Goal: Transaction & Acquisition: Book appointment/travel/reservation

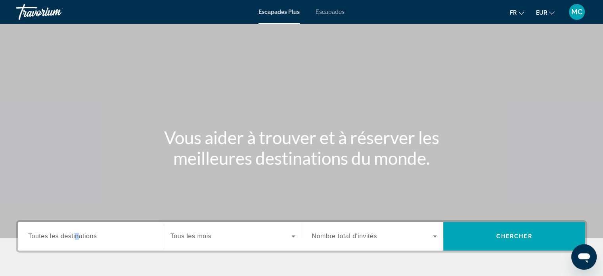
click at [77, 235] on span "Toutes les destinations" at bounding box center [62, 235] width 69 height 7
click at [77, 235] on input "Destination Toutes les destinations" at bounding box center [90, 237] width 125 height 10
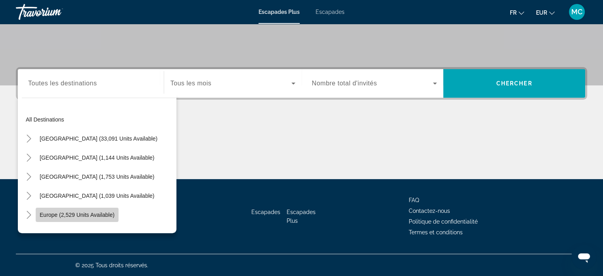
click at [62, 213] on span "Europe (2,529 units available)" at bounding box center [77, 214] width 75 height 6
type input "**********"
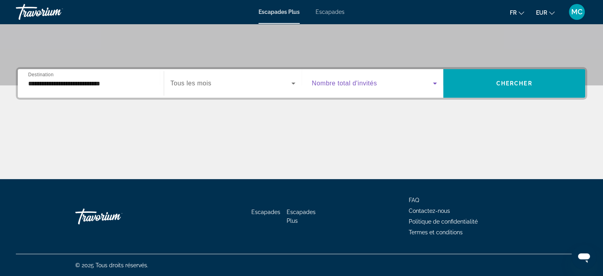
click at [433, 80] on icon "Widget de recherche" at bounding box center [435, 83] width 10 height 10
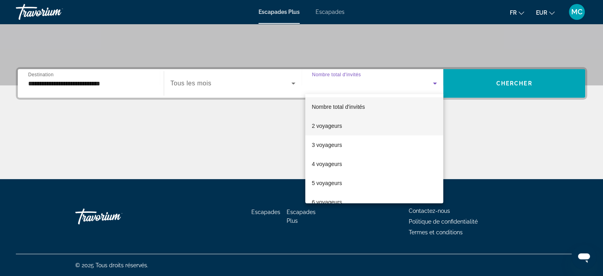
click at [330, 124] on font "2 voyageurs" at bounding box center [327, 126] width 30 height 6
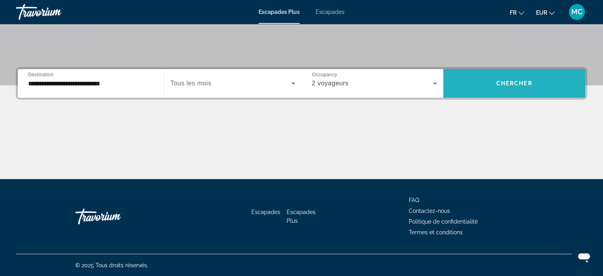
click at [517, 81] on span "Chercher" at bounding box center [514, 83] width 36 height 6
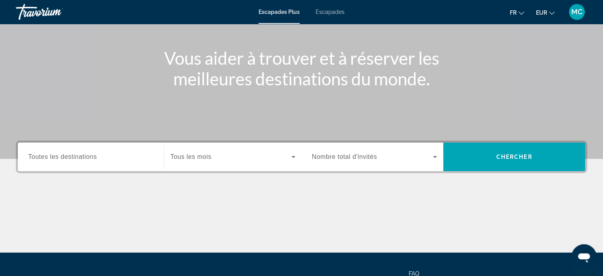
scroll to position [119, 0]
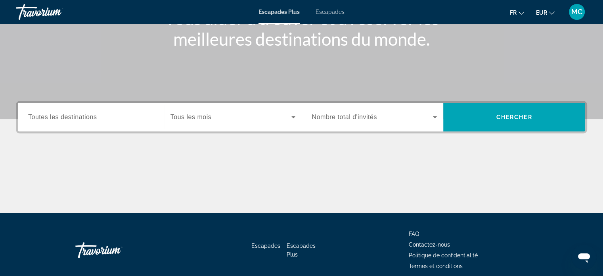
click at [293, 115] on icon "Widget de recherche" at bounding box center [294, 117] width 10 height 10
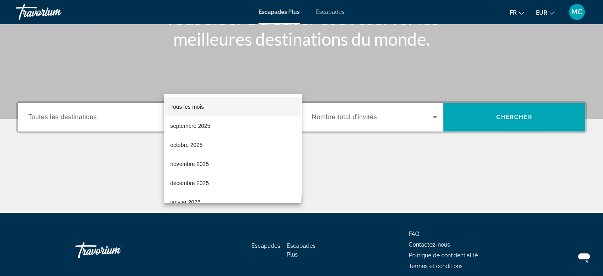
scroll to position [153, 0]
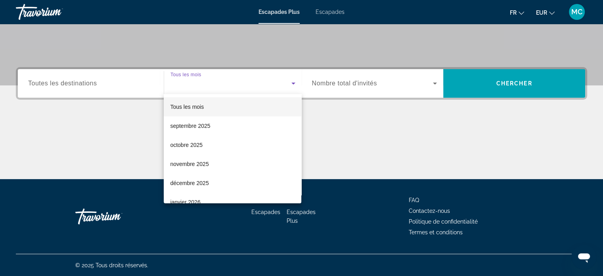
click at [111, 88] on div at bounding box center [301, 138] width 603 height 276
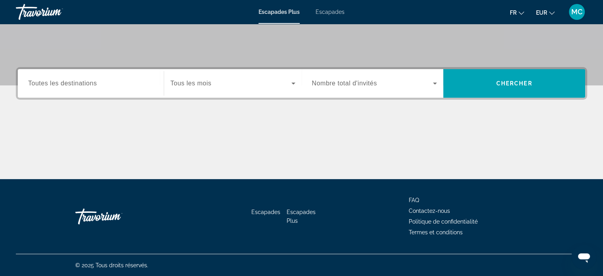
click at [92, 82] on span "Toutes les destinations" at bounding box center [62, 83] width 69 height 7
click at [92, 82] on input "Destination Toutes les destinations" at bounding box center [90, 84] width 125 height 10
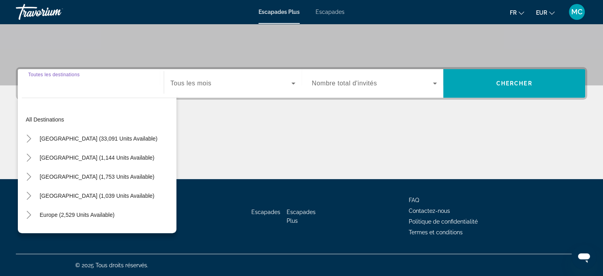
click at [89, 85] on input "Destination Toutes les destinations" at bounding box center [90, 84] width 125 height 10
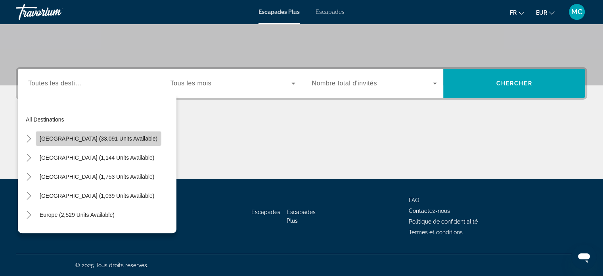
click at [108, 133] on span "Widget de recherche" at bounding box center [99, 138] width 126 height 19
type input "**********"
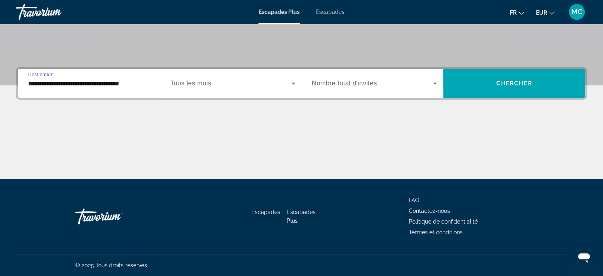
click at [289, 82] on icon "Widget de recherche" at bounding box center [294, 83] width 10 height 10
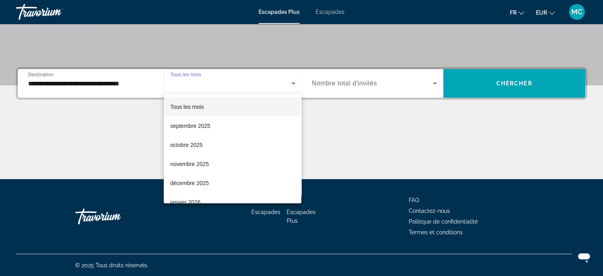
click at [288, 82] on div at bounding box center [301, 138] width 603 height 276
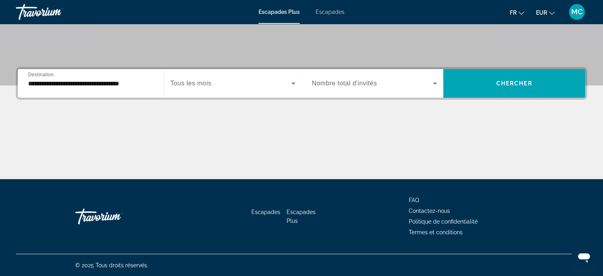
click at [440, 80] on div "Occupancy Nombre total d'invités" at bounding box center [375, 83] width 138 height 22
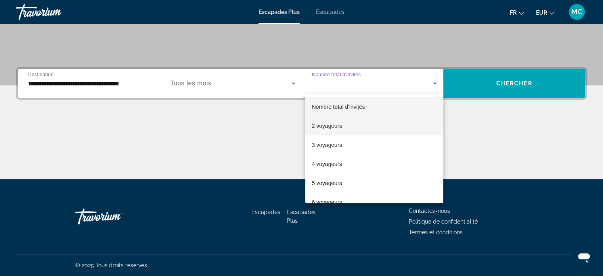
drag, startPoint x: 322, startPoint y: 126, endPoint x: 333, endPoint y: 121, distance: 12.1
click at [322, 126] on font "2 voyageurs" at bounding box center [327, 126] width 30 height 6
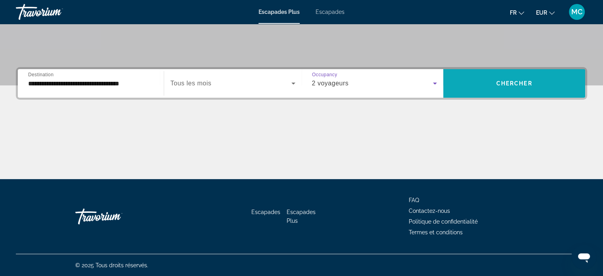
click at [519, 78] on span "Widget de recherche" at bounding box center [514, 83] width 142 height 19
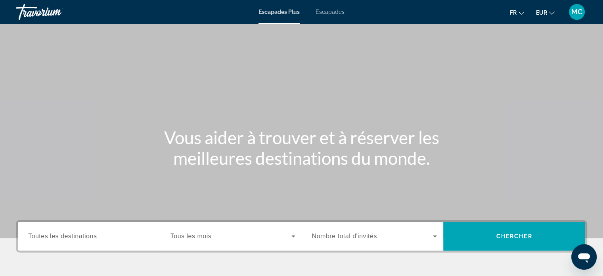
click at [333, 6] on div "Escapades Plus Escapades fr English Español Français Italiano Português русский…" at bounding box center [301, 12] width 603 height 21
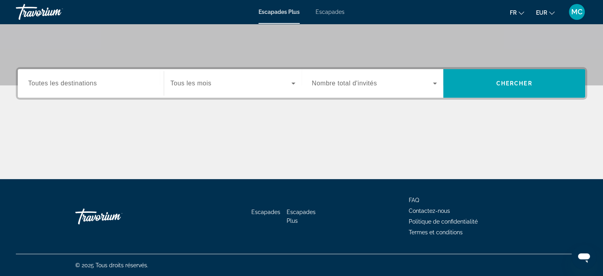
scroll to position [34, 0]
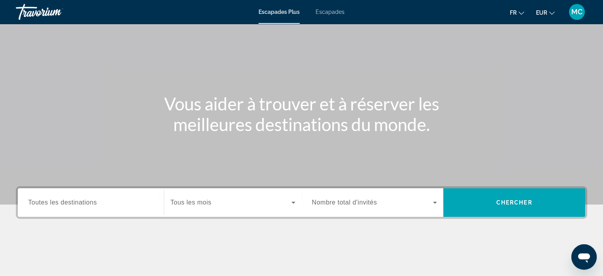
click at [327, 9] on font "Escapades" at bounding box center [330, 12] width 29 height 6
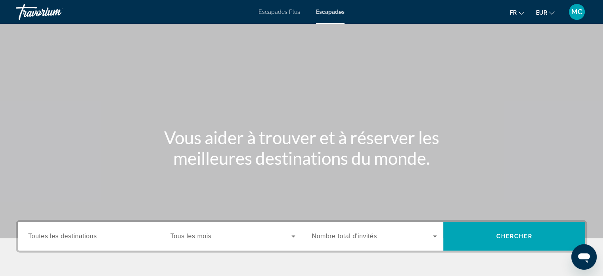
scroll to position [153, 0]
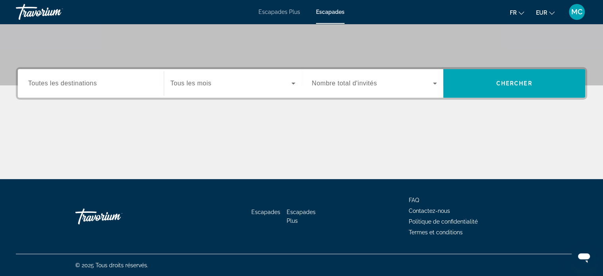
click at [291, 209] on font "Escapades Plus" at bounding box center [301, 216] width 29 height 15
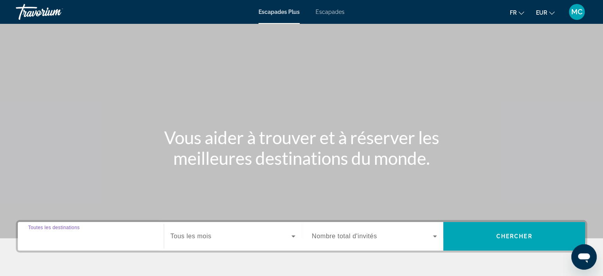
click at [103, 235] on input "Destination Toutes les destinations" at bounding box center [90, 237] width 125 height 10
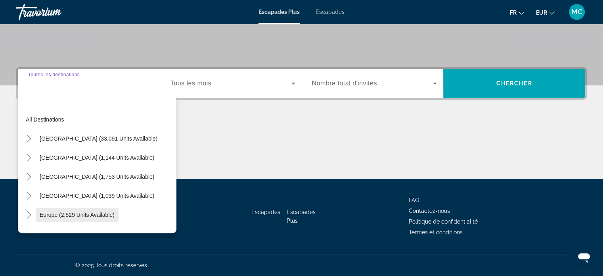
click at [100, 210] on span "Search widget" at bounding box center [77, 214] width 83 height 19
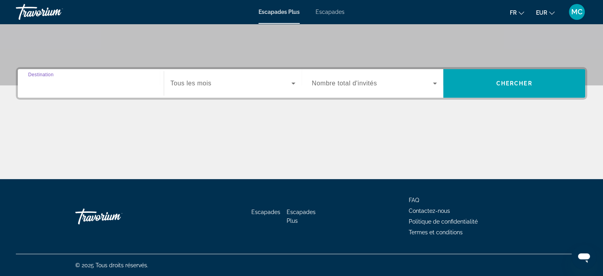
type input "**********"
click at [395, 79] on span "Search widget" at bounding box center [372, 83] width 121 height 10
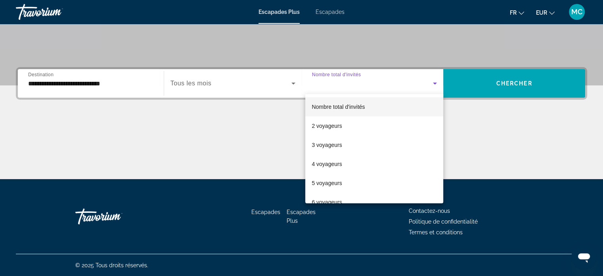
drag, startPoint x: 353, startPoint y: 125, endPoint x: 463, endPoint y: 100, distance: 112.6
click at [354, 123] on mat-option "2 voyageurs" at bounding box center [374, 125] width 138 height 19
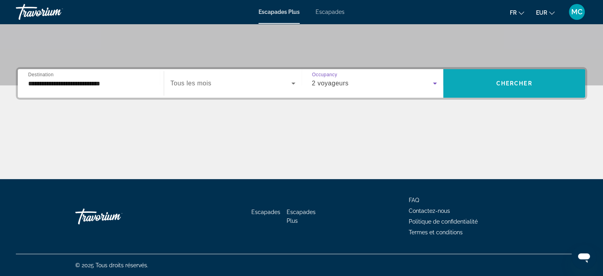
click at [520, 78] on button "Chercher" at bounding box center [514, 83] width 142 height 29
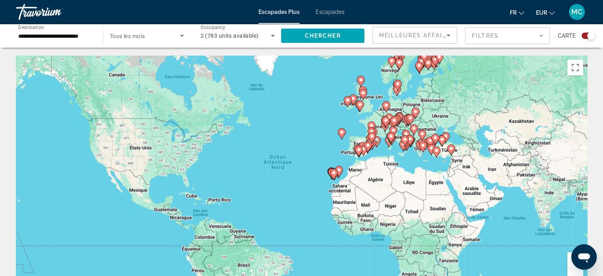
click at [450, 33] on icon "Sort by" at bounding box center [449, 36] width 10 height 10
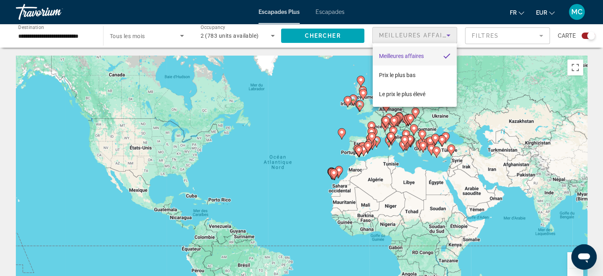
click at [413, 54] on font "Meilleures affaires" at bounding box center [401, 56] width 45 height 6
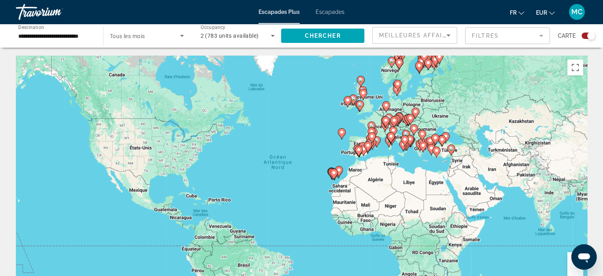
click at [542, 36] on mat-form-field "Filtres" at bounding box center [507, 35] width 85 height 17
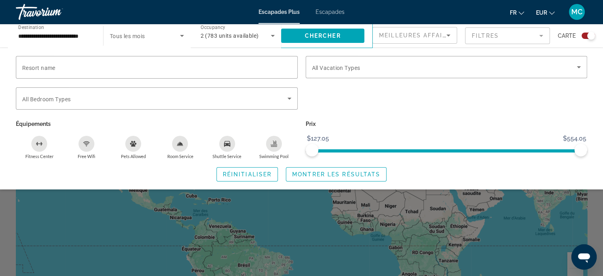
click at [542, 36] on mat-form-field "Filtres" at bounding box center [507, 35] width 85 height 17
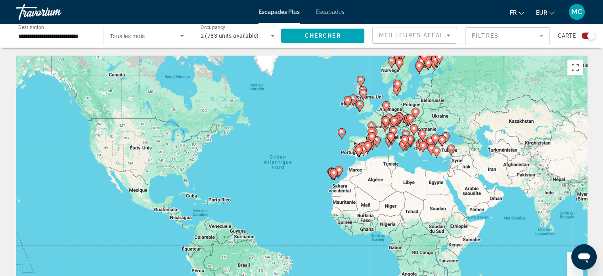
click at [398, 153] on div "Pour activer le glissement avec le clavier, appuyez sur Alt+Entrée. Une fois ce…" at bounding box center [301, 175] width 571 height 238
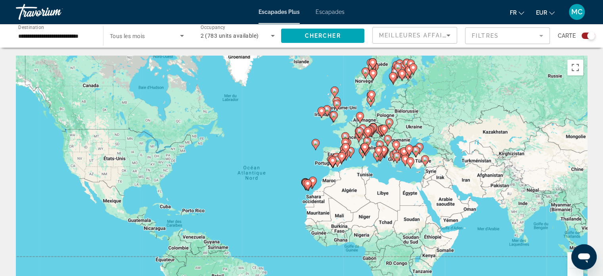
drag, startPoint x: 408, startPoint y: 123, endPoint x: 380, endPoint y: 136, distance: 30.4
click at [380, 185] on div "Contenu principal" at bounding box center [561, 185] width 571 height 0
click at [578, 69] on button "Passer en plein écran" at bounding box center [575, 67] width 16 height 16
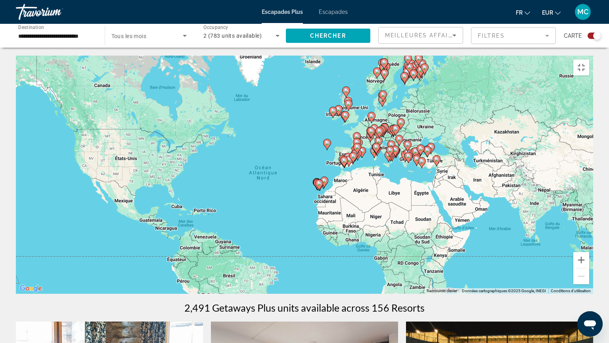
drag, startPoint x: 396, startPoint y: 133, endPoint x: 402, endPoint y: 136, distance: 5.9
click at [402, 135] on div "Pour activer le glissement avec le clavier, appuyez sur Alt+Entrée. Une fois ce…" at bounding box center [304, 175] width 577 height 238
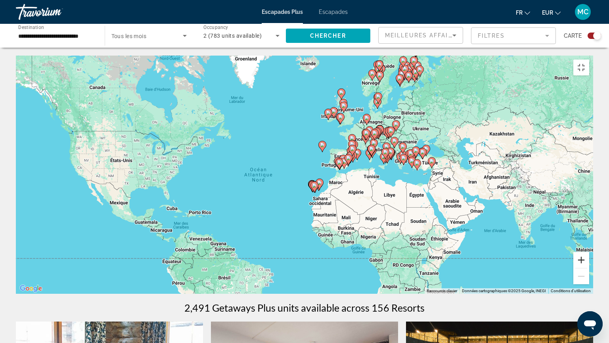
click at [589, 268] on button "Zoom avant" at bounding box center [581, 260] width 16 height 16
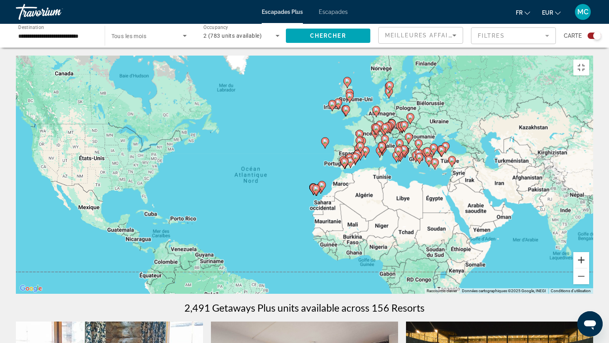
click at [589, 268] on button "Zoom avant" at bounding box center [581, 260] width 16 height 16
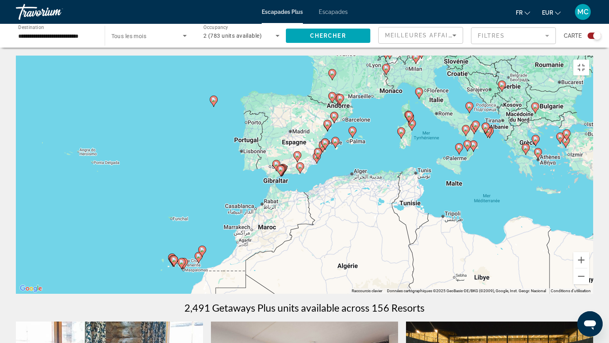
drag, startPoint x: 494, startPoint y: 191, endPoint x: 282, endPoint y: 214, distance: 213.3
click at [279, 216] on div "Pour activer le glissement avec le clavier, appuyez sur Alt+Entrée. Une fois ce…" at bounding box center [304, 175] width 577 height 238
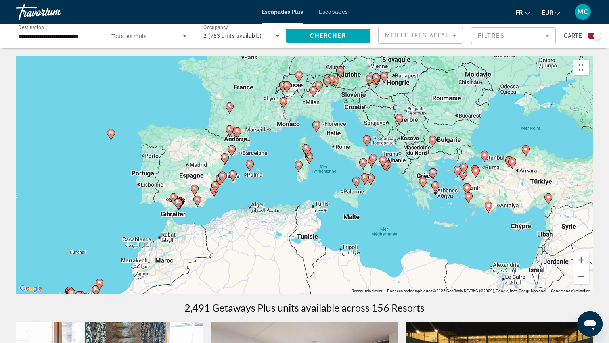
drag, startPoint x: 437, startPoint y: 148, endPoint x: 425, endPoint y: 182, distance: 36.2
click at [425, 182] on gmp-advanced-marker "Contenu principal" at bounding box center [423, 182] width 8 height 12
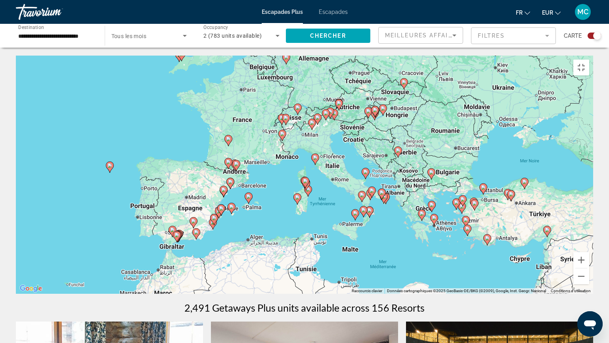
drag, startPoint x: 383, startPoint y: 140, endPoint x: 382, endPoint y: 168, distance: 28.6
click at [382, 168] on div "Pour activer le glissement avec le clavier, appuyez sur Alt+Entrée. Une fois ce…" at bounding box center [304, 175] width 577 height 238
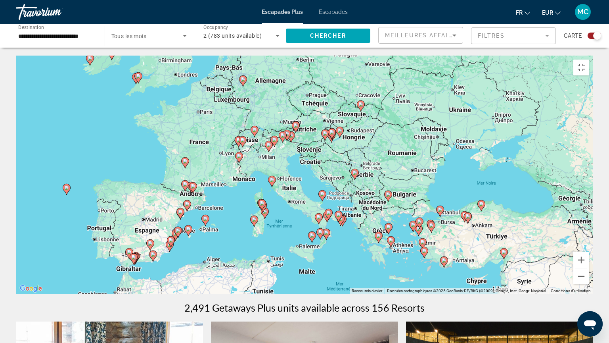
drag, startPoint x: 472, startPoint y: 174, endPoint x: 428, endPoint y: 197, distance: 49.6
click at [428, 197] on div "Pour activer le glissement avec le clavier, appuyez sur Alt+Entrée. Une fois ce…" at bounding box center [304, 175] width 577 height 238
click at [589, 268] on button "Zoom avant" at bounding box center [581, 260] width 16 height 16
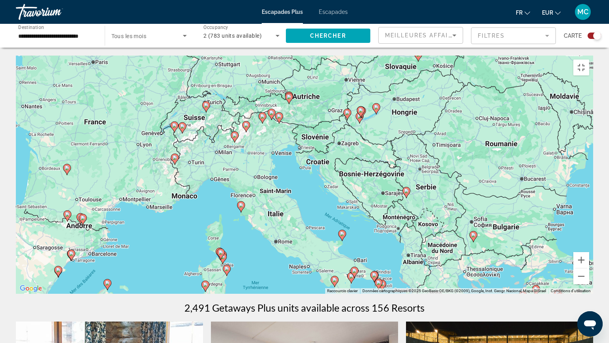
drag, startPoint x: 289, startPoint y: 126, endPoint x: 291, endPoint y: 140, distance: 14.0
click at [291, 140] on div "Pour activer le glissement avec le clavier, appuyez sur Alt+Entrée. Une fois ce…" at bounding box center [304, 175] width 577 height 238
click at [293, 100] on div "Pour activer le glissement avec le clavier, appuyez sur Alt+Entrée. Une fois ce…" at bounding box center [304, 175] width 577 height 238
click at [290, 97] on icon "Contenu principal" at bounding box center [288, 98] width 7 height 10
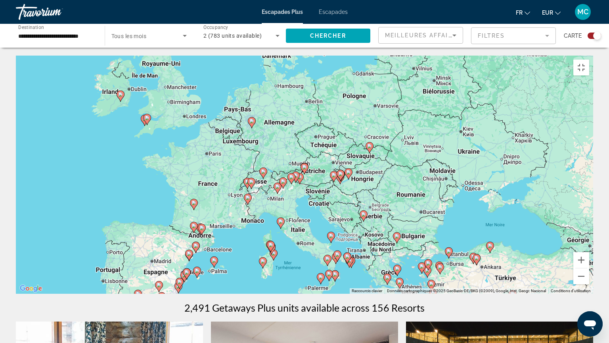
click at [306, 165] on image "Contenu principal" at bounding box center [304, 167] width 5 height 5
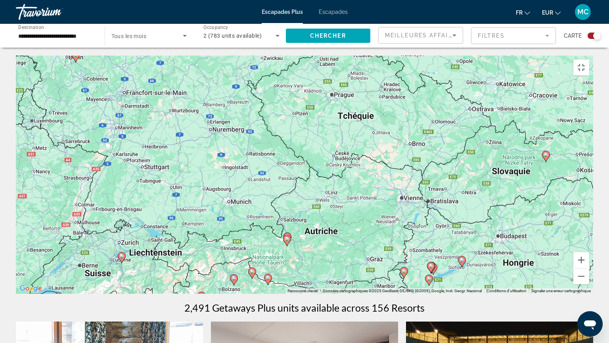
drag, startPoint x: 390, startPoint y: 123, endPoint x: 374, endPoint y: 191, distance: 70.7
click at [374, 191] on div "Pour activer le glissement avec le clavier, appuyez sur Alt+Entrée. Une fois ce…" at bounding box center [304, 175] width 577 height 238
click at [344, 93] on div "Pour activer le glissement avec le clavier, appuyez sur Alt+Entrée. Une fois ce…" at bounding box center [304, 175] width 577 height 238
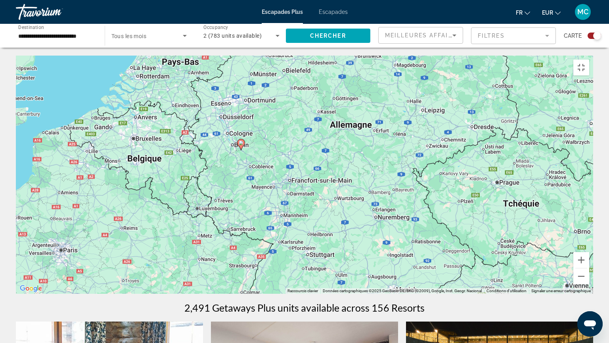
drag, startPoint x: 162, startPoint y: 101, endPoint x: 301, endPoint y: 184, distance: 162.7
click at [301, 184] on div "Pour activer le glissement avec le clavier, appuyez sur Alt+Entrée. Une fois ce…" at bounding box center [304, 175] width 577 height 238
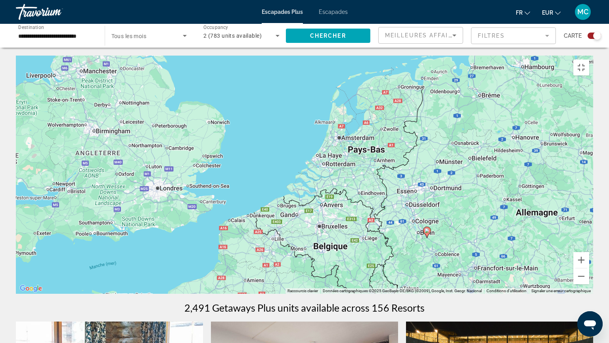
drag, startPoint x: 255, startPoint y: 103, endPoint x: 442, endPoint y: 172, distance: 199.2
click at [435, 182] on div "Pour activer le glissement avec le clavier, appuyez sur Alt+Entrée. Une fois ce…" at bounding box center [304, 175] width 577 height 238
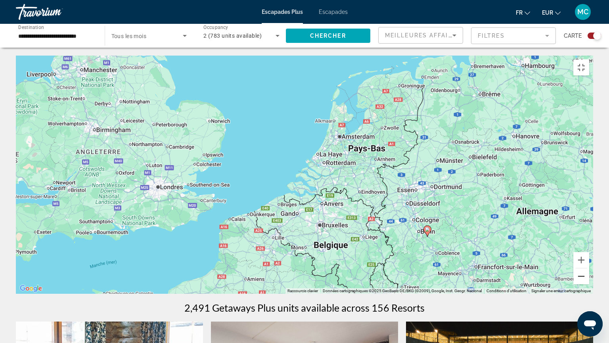
click at [589, 275] on button "Zoom arrière" at bounding box center [581, 276] width 16 height 16
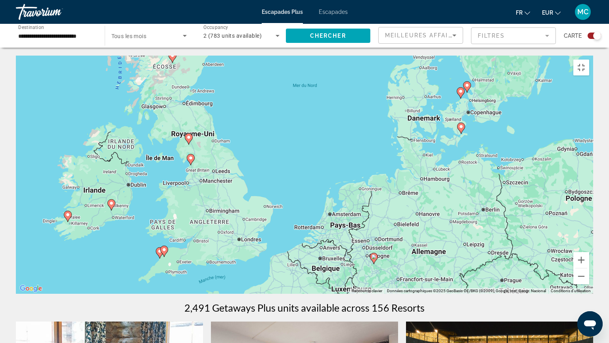
drag, startPoint x: 240, startPoint y: 157, endPoint x: 248, endPoint y: 217, distance: 61.2
click at [248, 217] on div "Pour activer le glissement avec le clavier, appuyez sur Alt+Entrée. Une fois ce…" at bounding box center [304, 175] width 577 height 238
click at [171, 53] on image "Contenu principal" at bounding box center [172, 55] width 5 height 5
type input "**********"
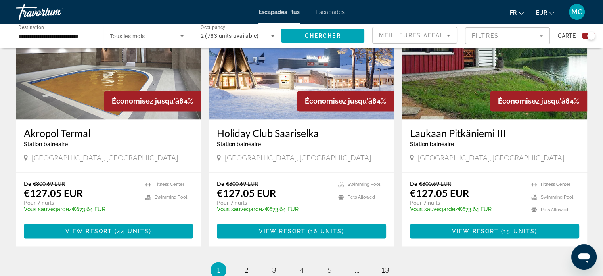
scroll to position [1189, 0]
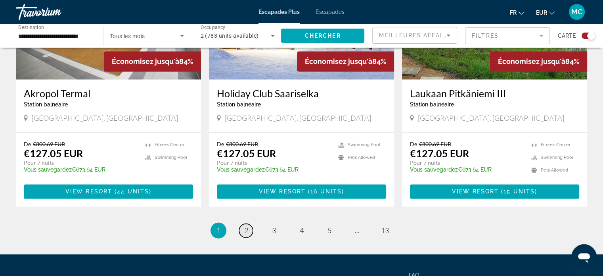
click at [245, 226] on span "2" at bounding box center [246, 230] width 4 height 9
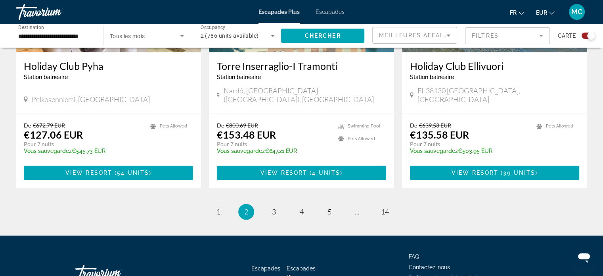
scroll to position [1252, 0]
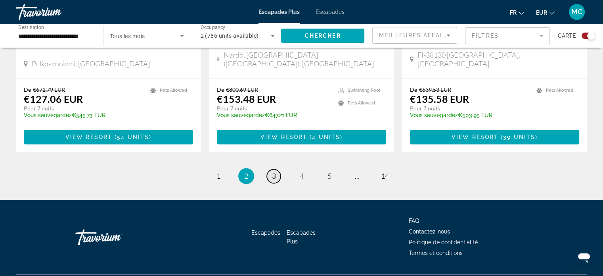
click at [272, 171] on span "3" at bounding box center [274, 175] width 4 height 9
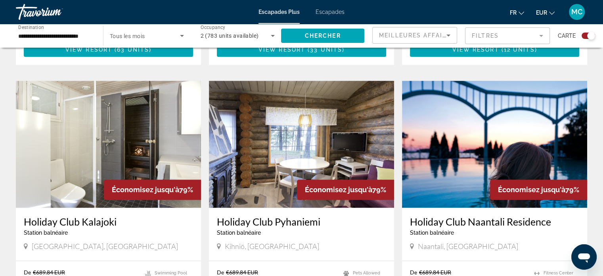
scroll to position [1177, 0]
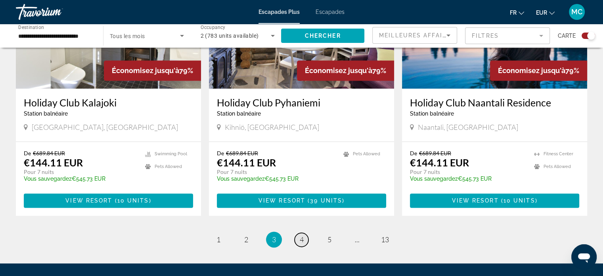
click at [302, 235] on span "4" at bounding box center [302, 239] width 4 height 9
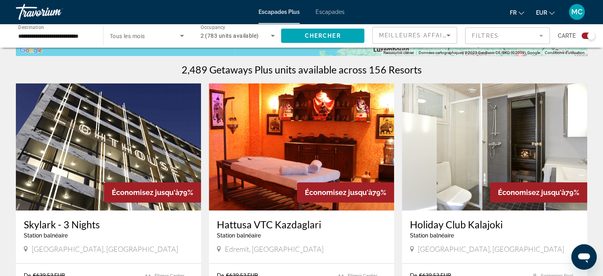
scroll to position [317, 0]
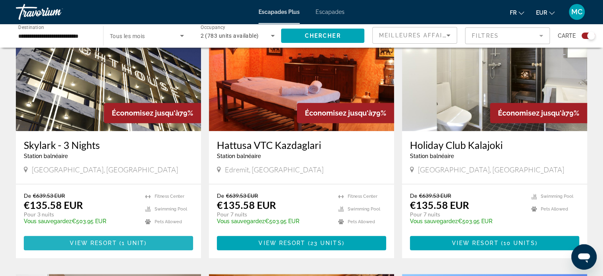
click at [105, 240] on span "View Resort" at bounding box center [93, 242] width 47 height 6
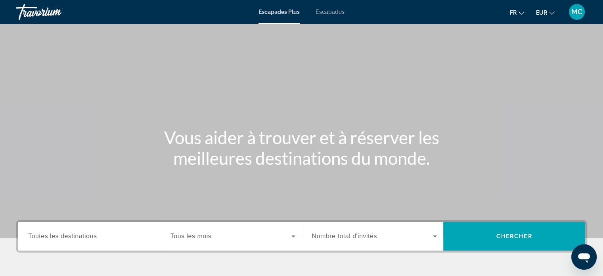
scroll to position [153, 0]
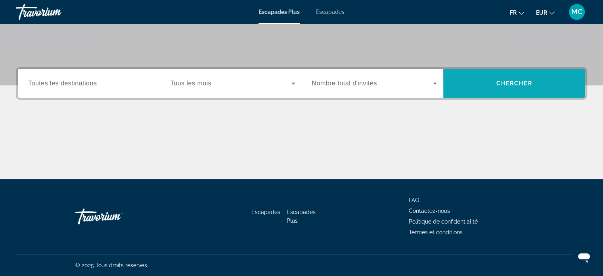
click at [511, 77] on span "Widget de recherche" at bounding box center [514, 83] width 142 height 19
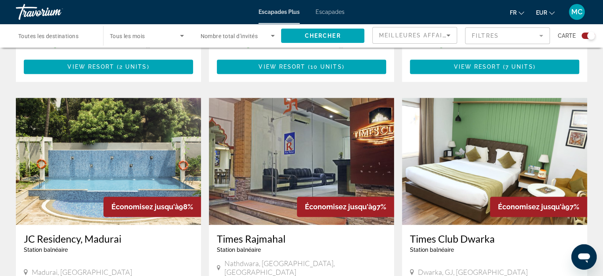
scroll to position [1189, 0]
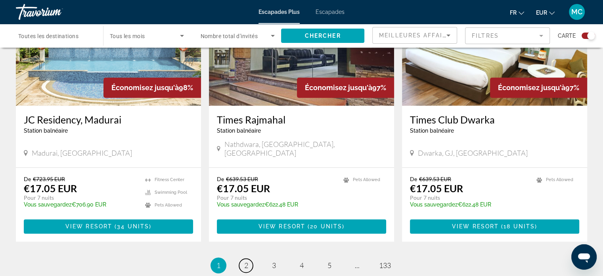
click at [243, 258] on link "page 2" at bounding box center [246, 265] width 14 height 14
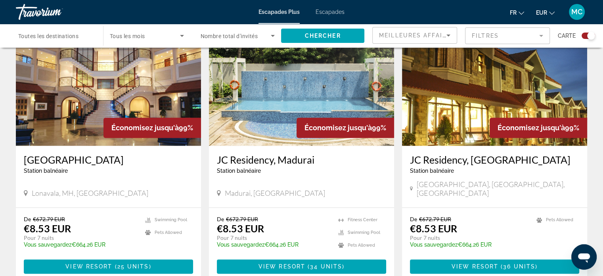
scroll to position [1252, 0]
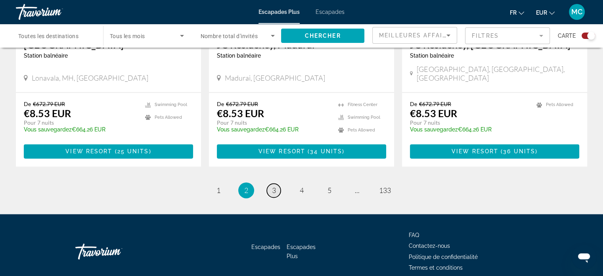
click at [272, 186] on span "3" at bounding box center [274, 190] width 4 height 9
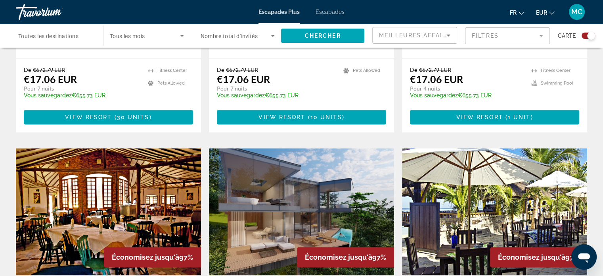
scroll to position [1177, 0]
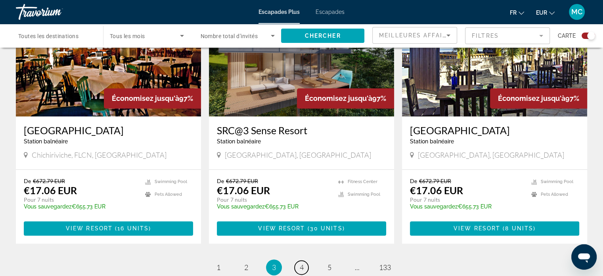
click at [300, 262] on span "4" at bounding box center [302, 266] width 4 height 9
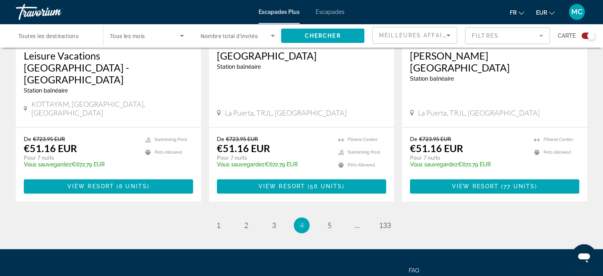
scroll to position [1276, 0]
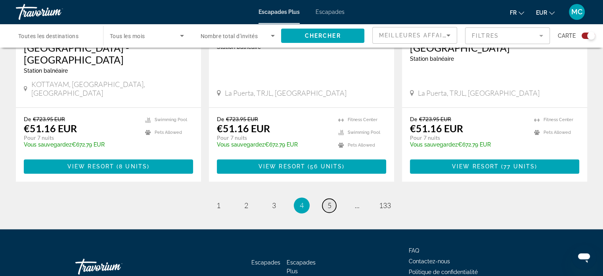
click at [330, 201] on span "5" at bounding box center [329, 205] width 4 height 9
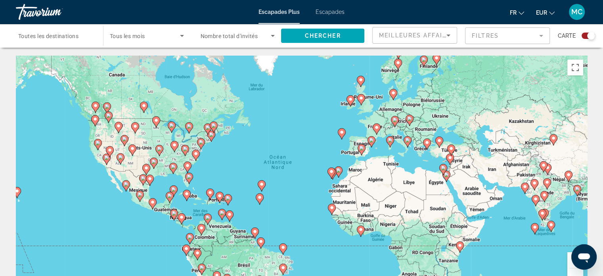
click at [448, 33] on icon "Sort by" at bounding box center [449, 36] width 10 height 10
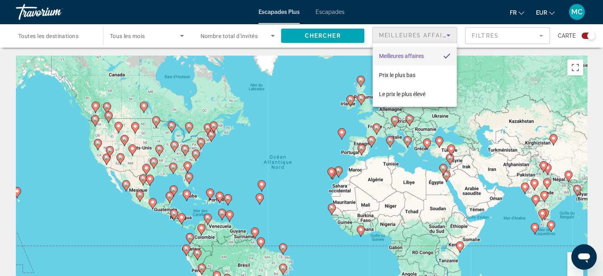
click at [415, 52] on span "Meilleures affaires" at bounding box center [401, 56] width 45 height 10
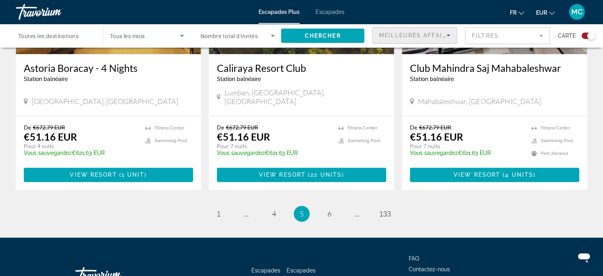
scroll to position [1252, 0]
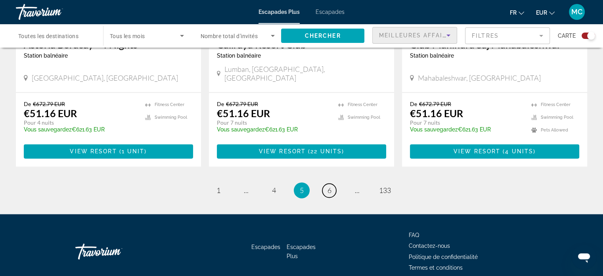
click at [330, 186] on span "6" at bounding box center [329, 190] width 4 height 9
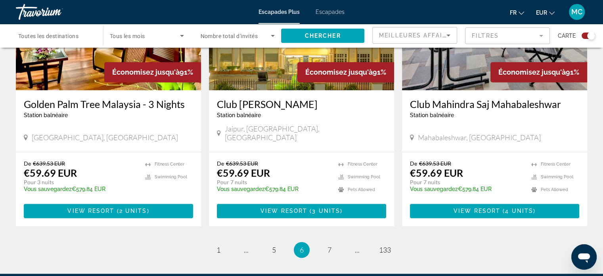
scroll to position [1276, 0]
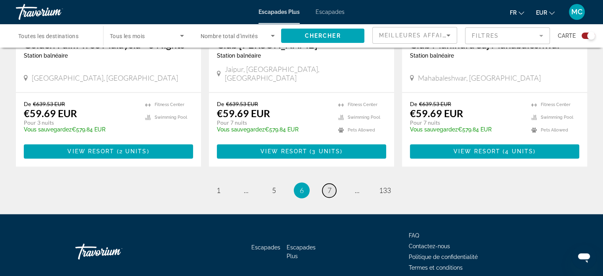
click at [329, 186] on span "7" at bounding box center [329, 190] width 4 height 9
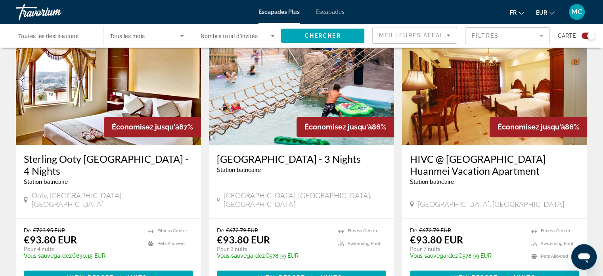
scroll to position [1288, 0]
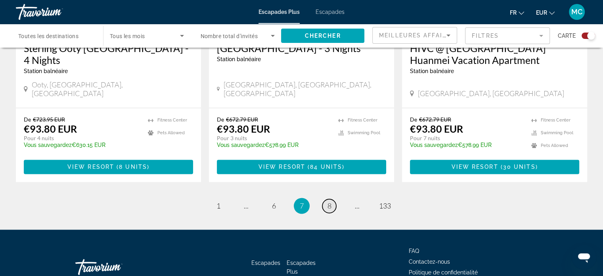
click at [329, 201] on span "8" at bounding box center [329, 205] width 4 height 9
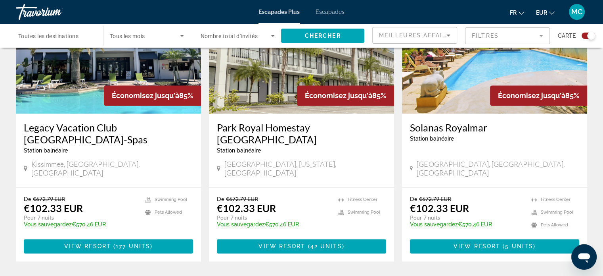
scroll to position [1288, 0]
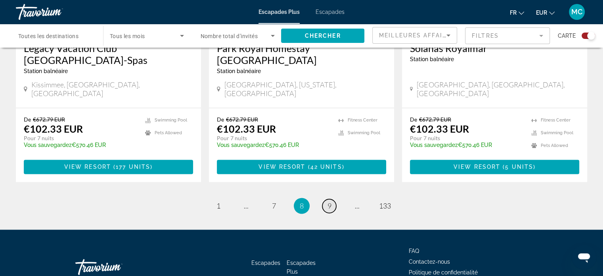
click at [328, 201] on span "9" at bounding box center [329, 205] width 4 height 9
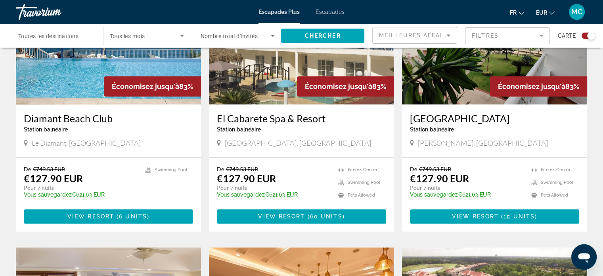
scroll to position [582, 0]
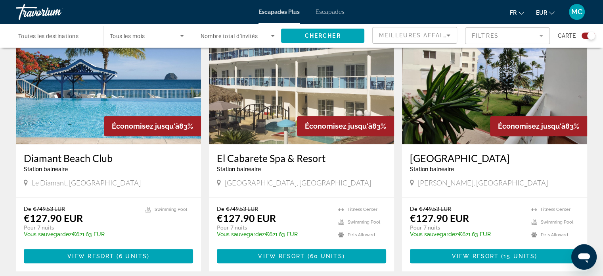
drag, startPoint x: 129, startPoint y: 172, endPoint x: 114, endPoint y: 201, distance: 32.4
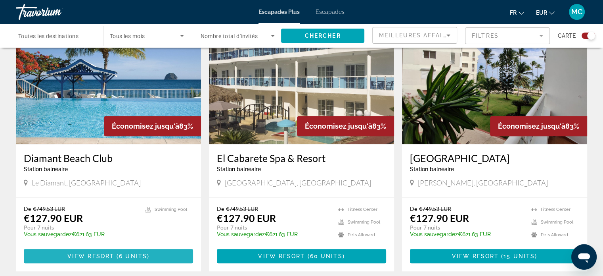
drag, startPoint x: 114, startPoint y: 201, endPoint x: 116, endPoint y: 242, distance: 40.5
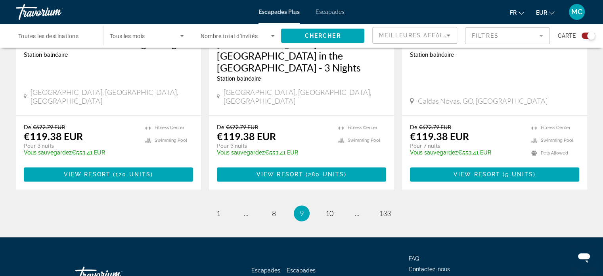
scroll to position [1276, 0]
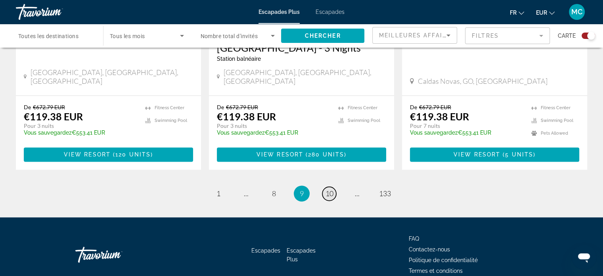
click at [331, 189] on span "10" at bounding box center [329, 193] width 8 height 9
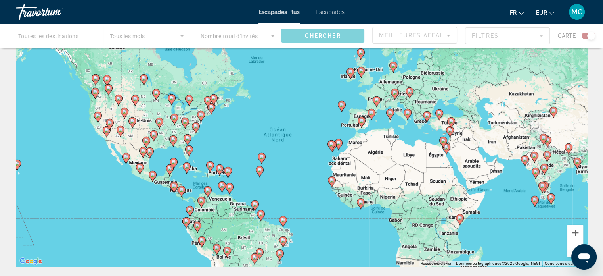
scroll to position [186, 0]
